Goal: Information Seeking & Learning: Learn about a topic

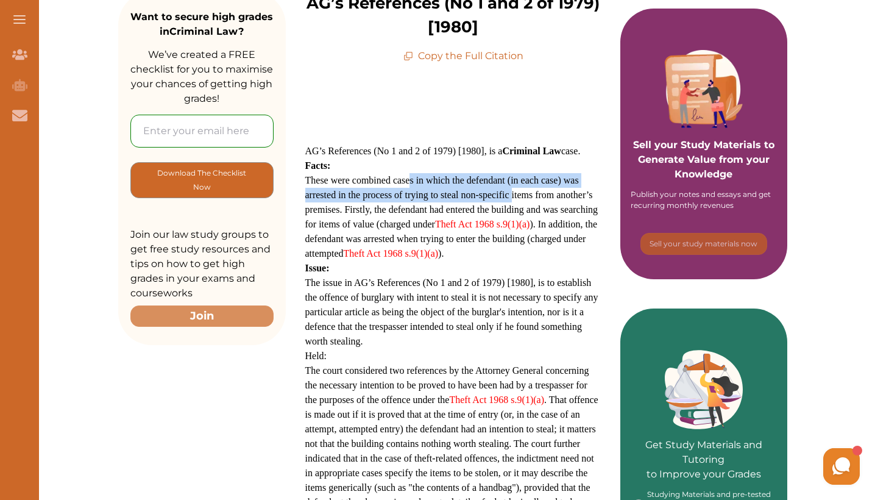
drag, startPoint x: 408, startPoint y: 182, endPoint x: 512, endPoint y: 199, distance: 105.0
click at [512, 199] on span "These were combined cases in which the defendant (in each case) was arrested in…" at bounding box center [451, 216] width 293 height 83
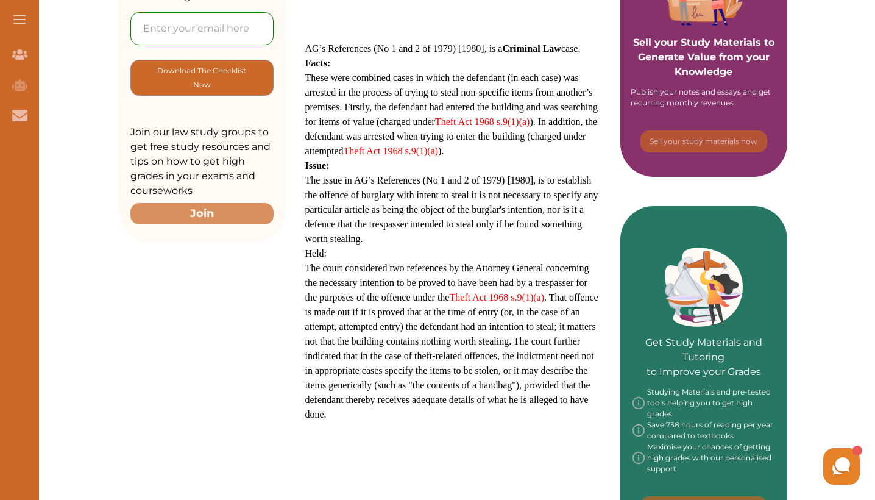
scroll to position [310, 0]
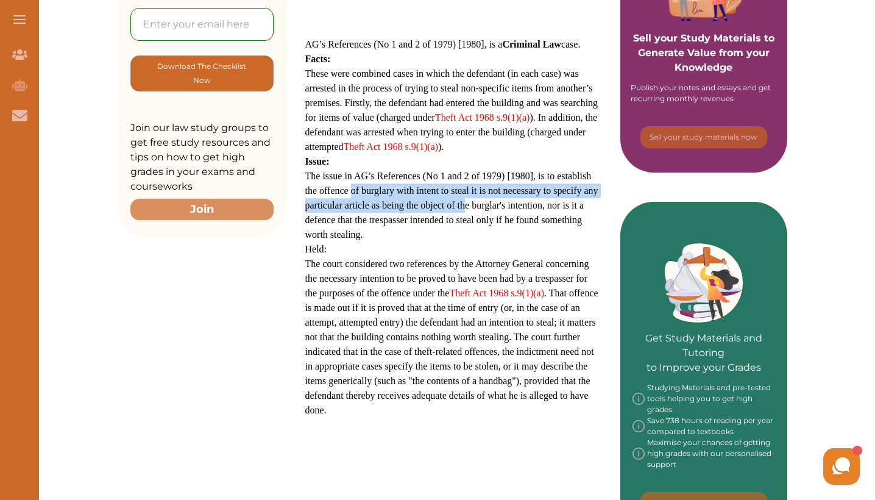
drag, startPoint x: 350, startPoint y: 189, endPoint x: 466, endPoint y: 203, distance: 116.6
click at [466, 203] on span "The issue in AG’s References (No 1 and 2 of 1979) [1980], is to establish the o…" at bounding box center [451, 205] width 293 height 69
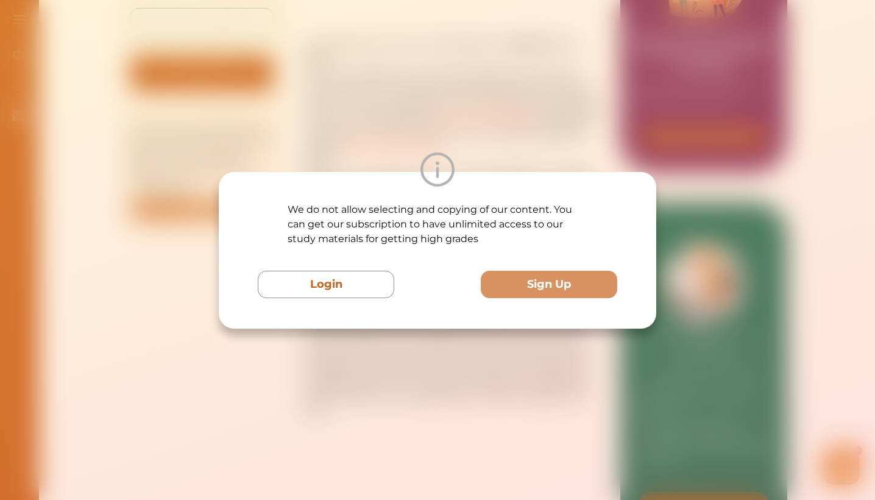
click at [466, 203] on p "We do not allow selecting and copying of our content. You can get our subscript…" at bounding box center [438, 224] width 300 height 44
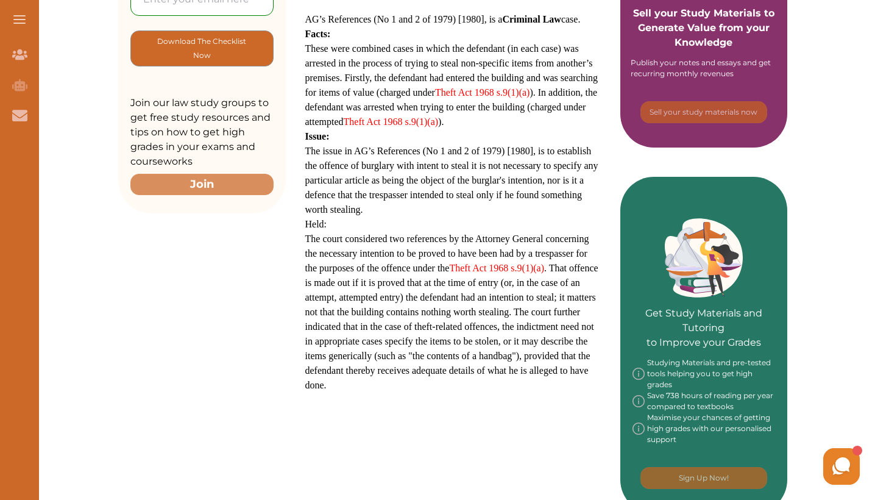
scroll to position [333, 0]
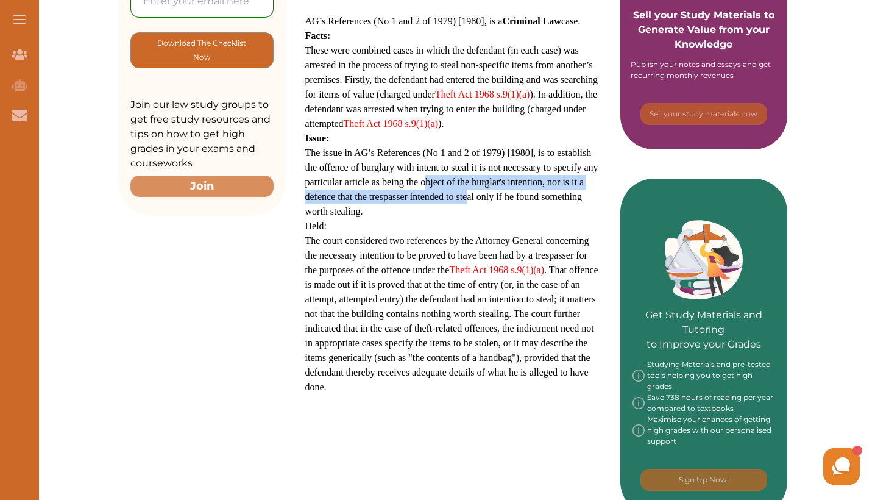
drag, startPoint x: 425, startPoint y: 184, endPoint x: 469, endPoint y: 198, distance: 46.1
click at [469, 198] on span "The issue in AG’s References (No 1 and 2 of 1979) [1980], is to establish the o…" at bounding box center [451, 181] width 293 height 69
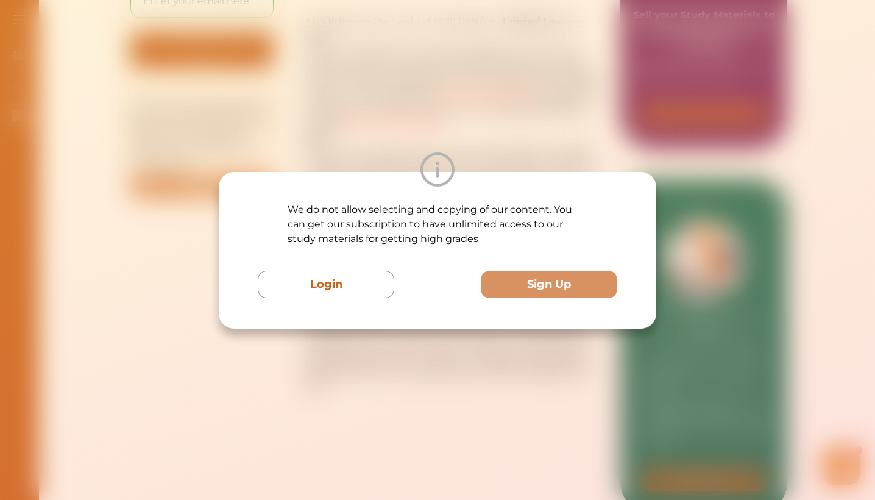
click at [449, 154] on img at bounding box center [437, 169] width 34 height 34
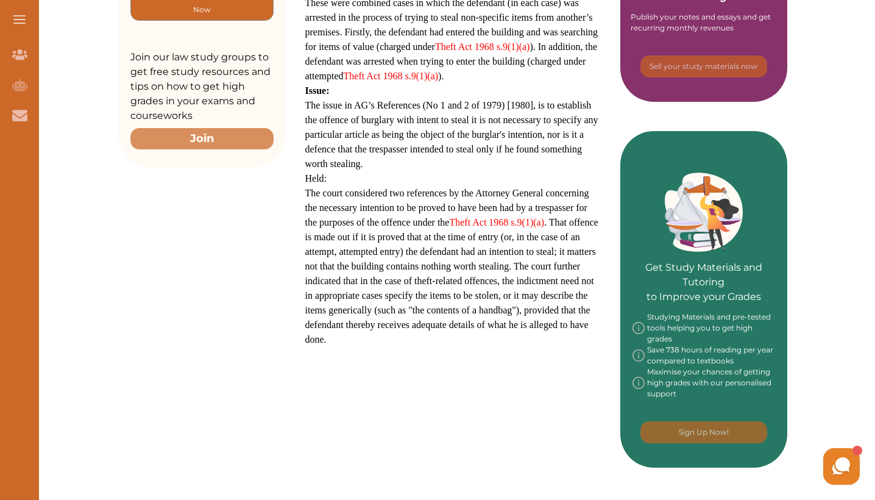
scroll to position [385, 0]
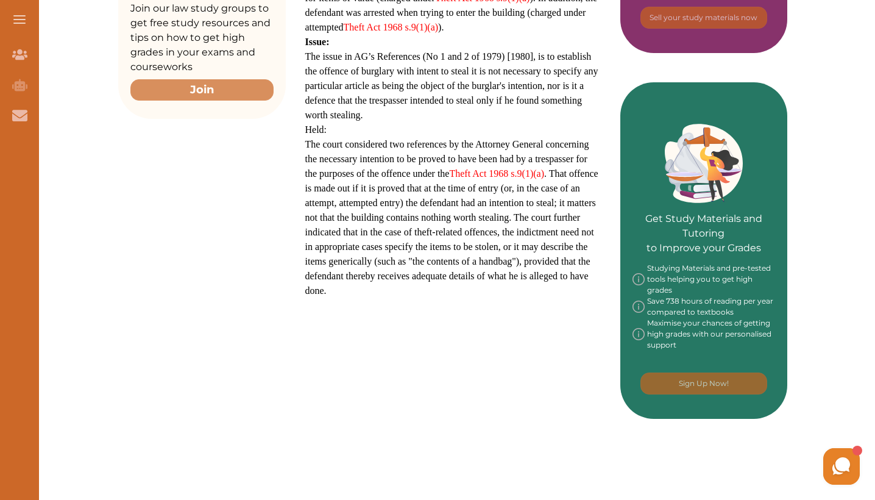
scroll to position [432, 0]
